Goal: Task Accomplishment & Management: Complete application form

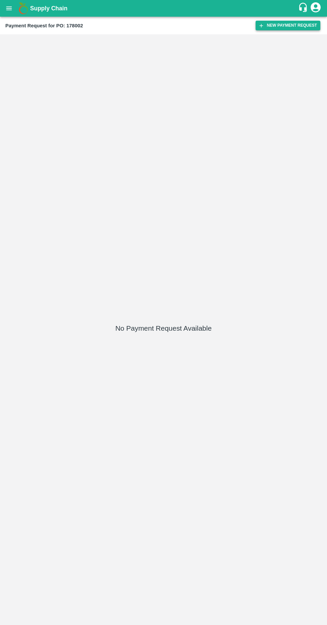
click at [275, 25] on button "New Payment Request" at bounding box center [287, 26] width 65 height 10
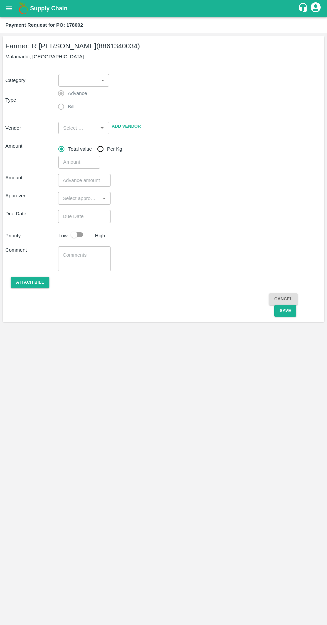
click at [92, 83] on body "Supply Chain Payment Request for PO: 178002 Farmer: [PERSON_NAME] (8861340034) …" at bounding box center [163, 312] width 327 height 625
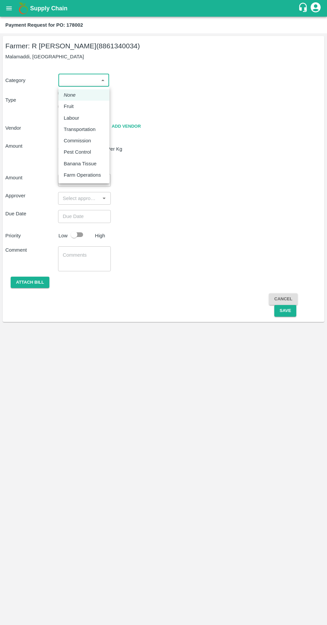
click at [78, 107] on div "Fruit" at bounding box center [84, 106] width 40 height 7
type input "1"
type input "[PERSON_NAME] - 8861340034(Farmer)"
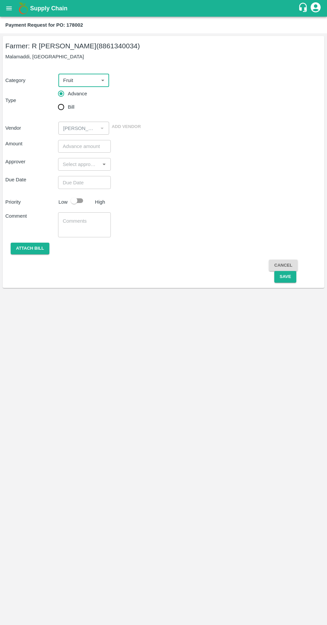
click at [61, 110] on input "Bill" at bounding box center [60, 106] width 13 height 13
radio input "true"
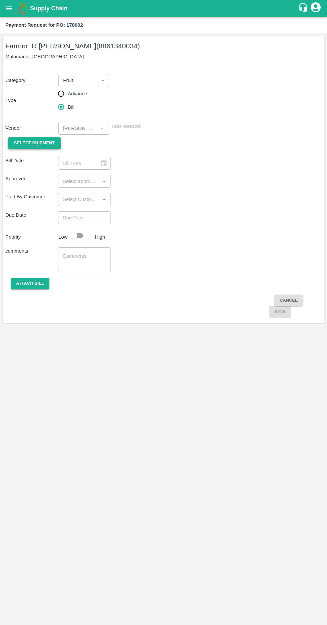
click at [37, 143] on span "Select Shipment" at bounding box center [34, 143] width 41 height 8
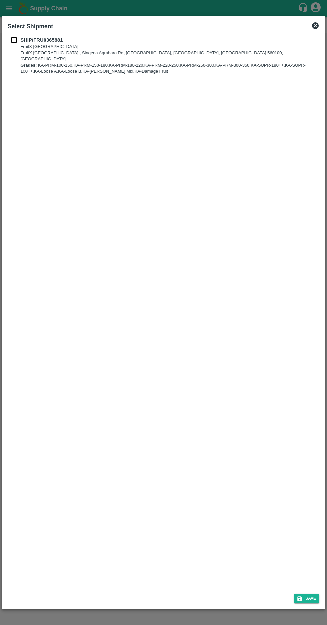
click at [17, 37] on input "checkbox" at bounding box center [14, 39] width 13 height 7
checkbox input "true"
click at [307, 597] on button "Save" at bounding box center [306, 599] width 25 height 10
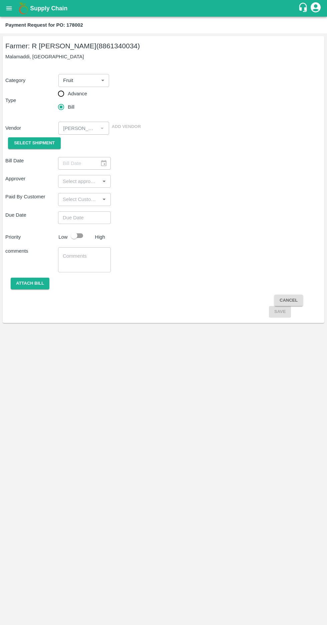
type input "[DATE]"
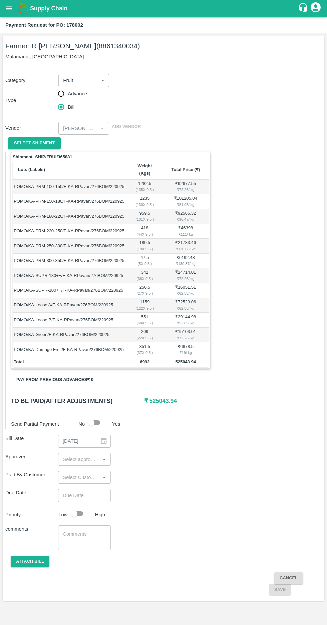
click at [80, 455] on input "input" at bounding box center [79, 459] width 38 height 9
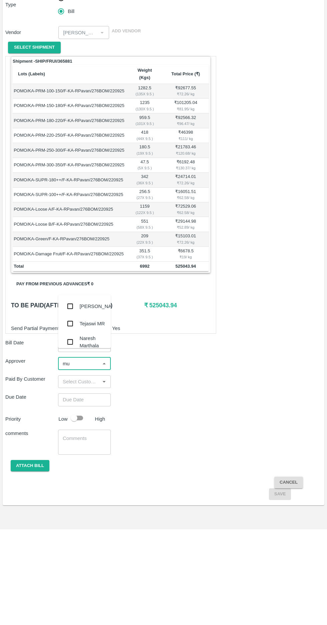
type input "muk"
click at [72, 432] on input "checkbox" at bounding box center [69, 432] width 13 height 13
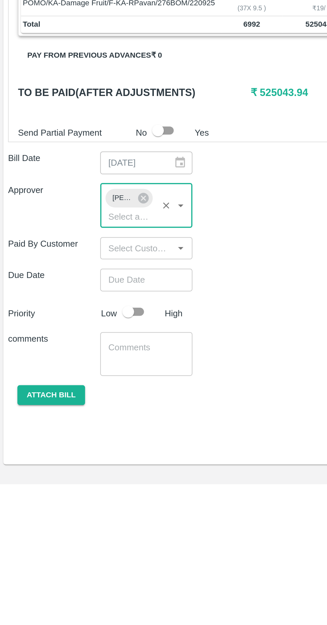
click at [77, 502] on input "Choose date" at bounding box center [82, 508] width 48 height 13
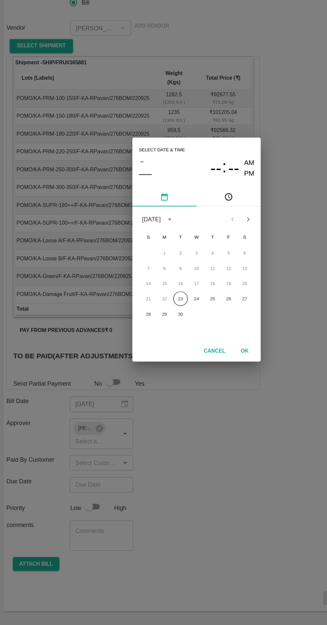
click at [150, 354] on button "23" at bounding box center [150, 354] width 12 height 12
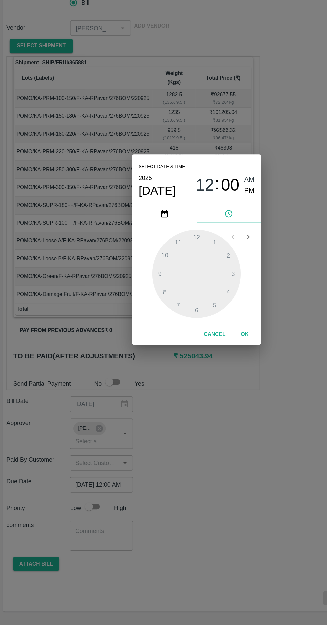
click at [203, 266] on span "PM" at bounding box center [207, 263] width 9 height 9
click at [188, 349] on div at bounding box center [163, 332] width 73 height 73
type input "[DATE] 04:00 PM"
click at [208, 386] on button "OK" at bounding box center [203, 384] width 21 height 12
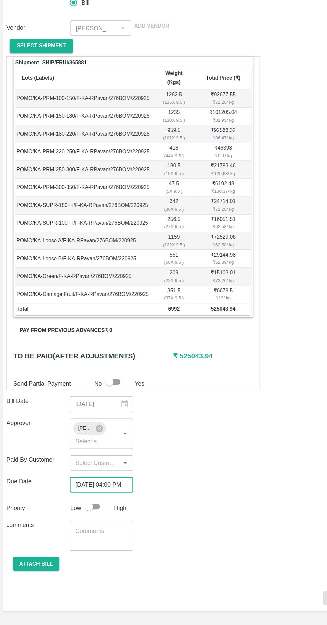
click at [78, 520] on input "checkbox" at bounding box center [74, 526] width 38 height 13
checkbox input "true"
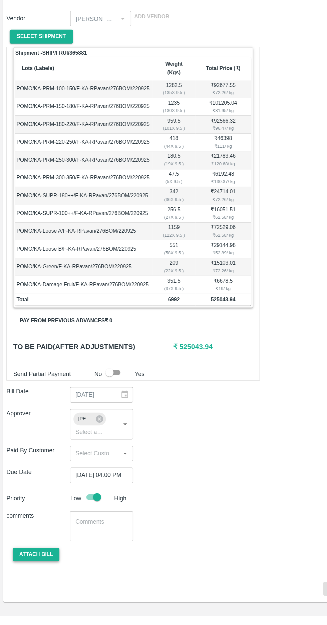
click at [31, 569] on button "Attach bill" at bounding box center [30, 575] width 39 height 12
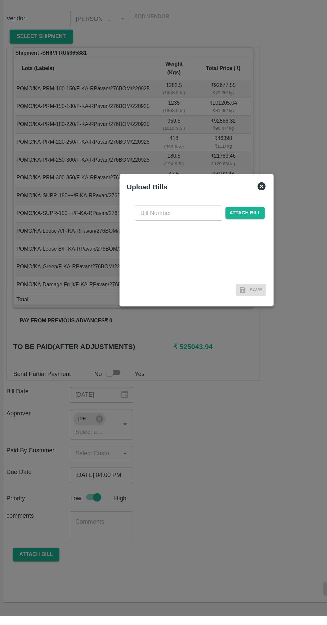
click at [125, 296] on input "text" at bounding box center [148, 290] width 73 height 13
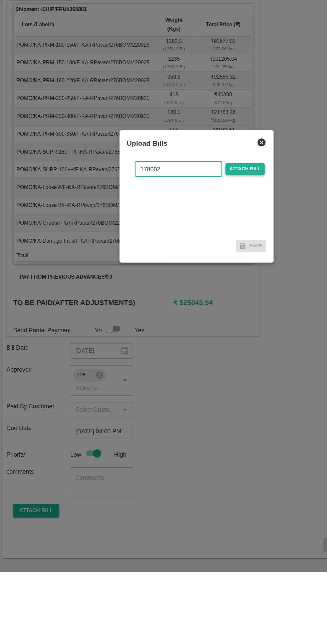
type input "178002"
click at [203, 288] on span "Attach bill" at bounding box center [203, 290] width 33 height 10
click at [0, 0] on input "Attach bill" at bounding box center [0, 0] width 0 height 0
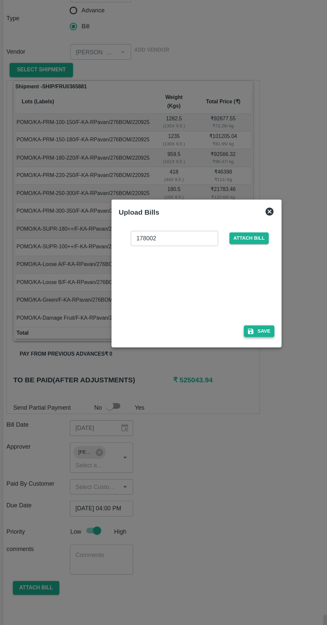
click at [218, 359] on button "Save" at bounding box center [215, 361] width 25 height 10
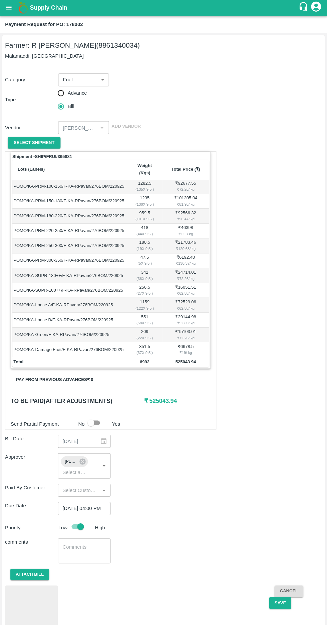
scroll to position [6, 0]
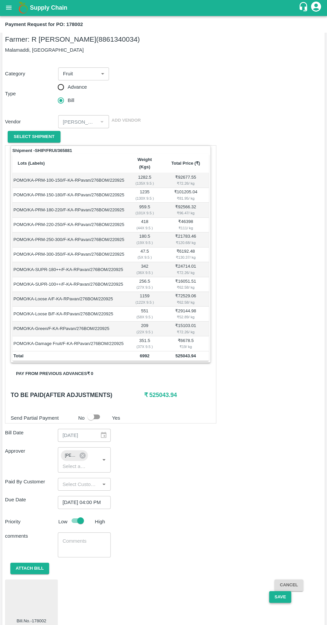
click at [281, 591] on button "Save" at bounding box center [280, 597] width 22 height 12
